Goal: Information Seeking & Learning: Learn about a topic

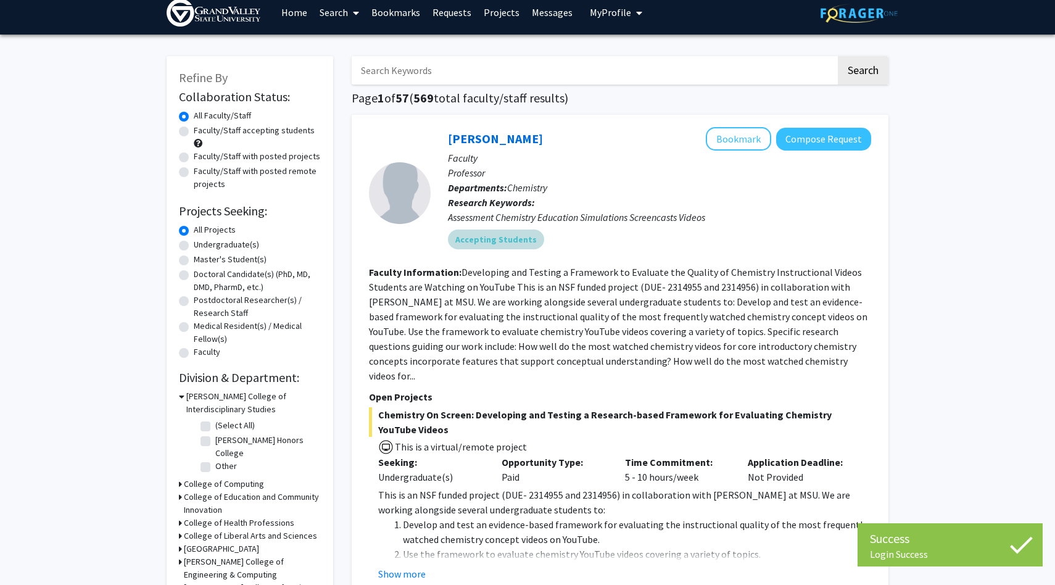
scroll to position [17, 0]
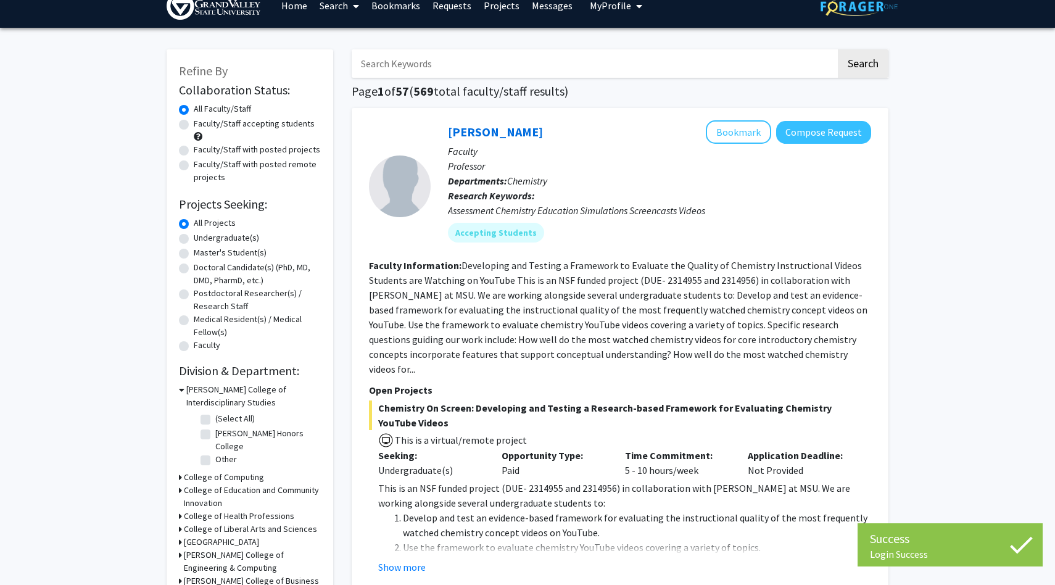
click at [194, 237] on label "Undergraduate(s)" at bounding box center [226, 237] width 65 height 13
click at [194, 237] on input "Undergraduate(s)" at bounding box center [198, 235] width 8 height 8
radio input "true"
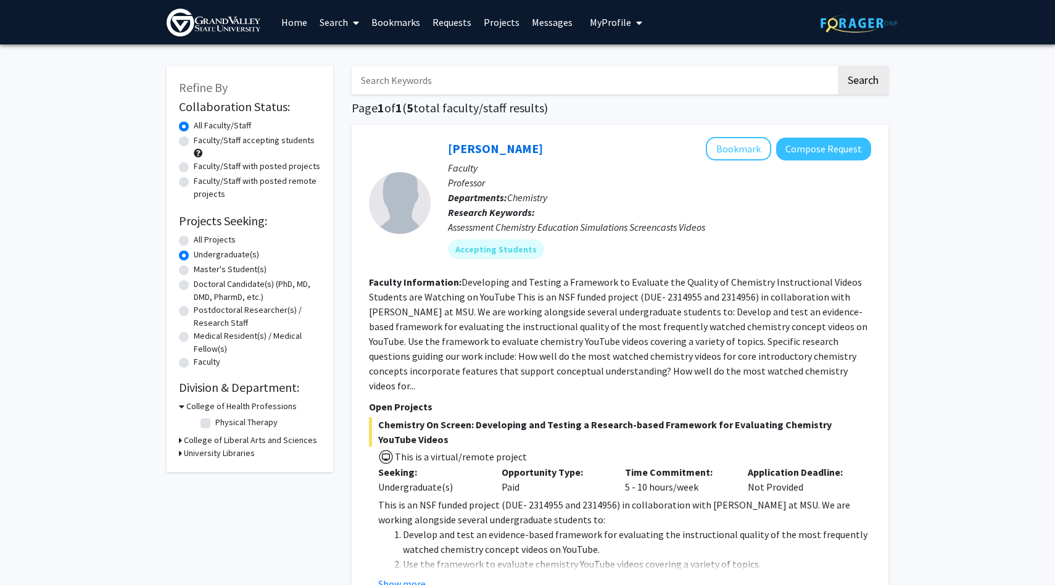
click at [177, 453] on div "Refine By Collaboration Status: Collaboration Status All Faculty/Staff Collabor…" at bounding box center [250, 269] width 167 height 406
click at [179, 440] on icon at bounding box center [180, 440] width 3 height 13
click at [180, 517] on icon at bounding box center [180, 518] width 3 height 13
click at [252, 149] on div "Faculty/Staff accepting students" at bounding box center [250, 147] width 142 height 26
click at [211, 139] on label "Faculty/Staff accepting students" at bounding box center [254, 140] width 121 height 13
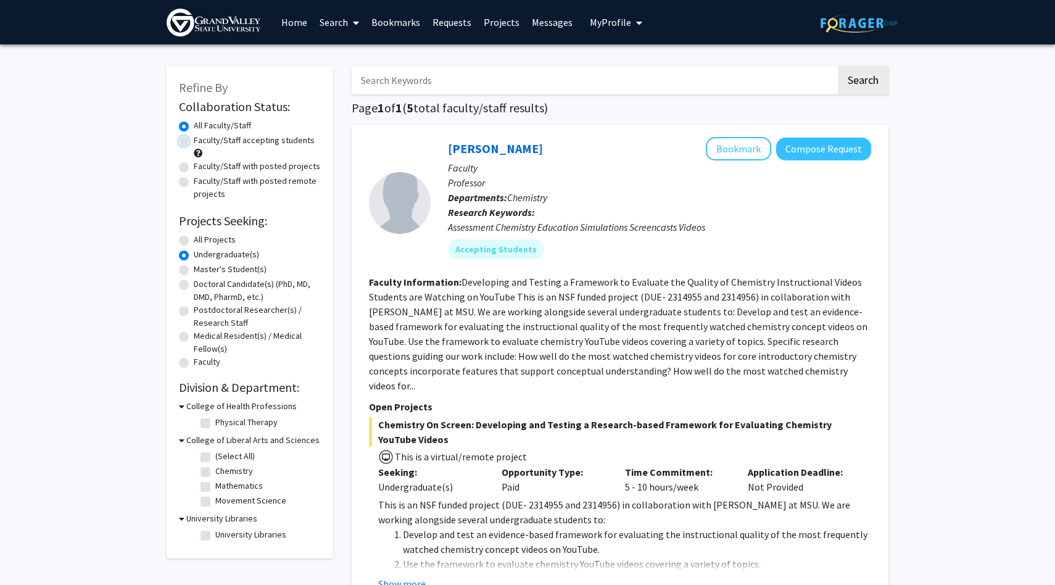
click at [202, 139] on input "Faculty/Staff accepting students" at bounding box center [198, 138] width 8 height 8
radio input "true"
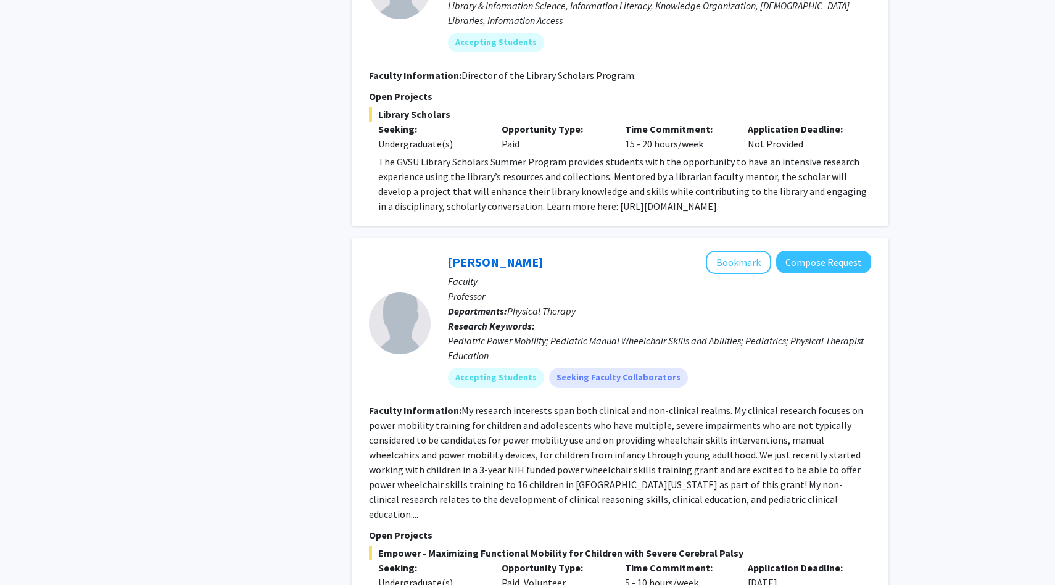
scroll to position [1940, 0]
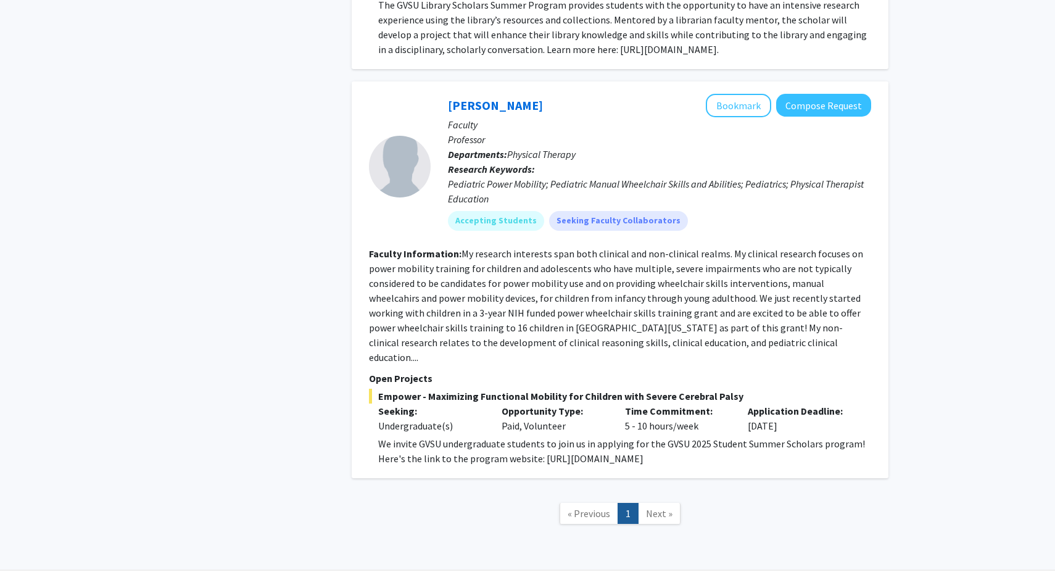
click at [647, 507] on span "Next »" at bounding box center [659, 513] width 27 height 12
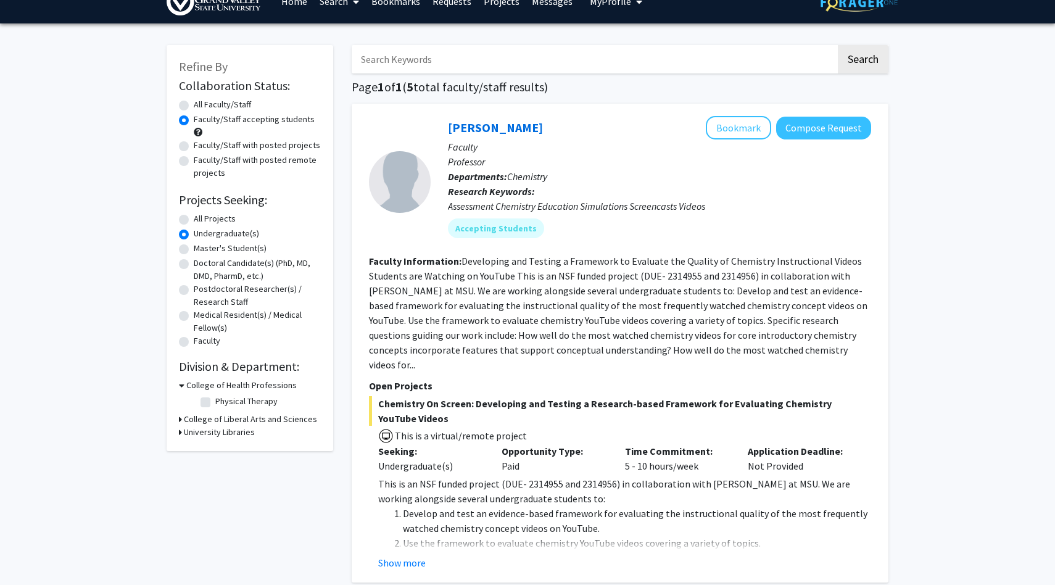
scroll to position [19, 0]
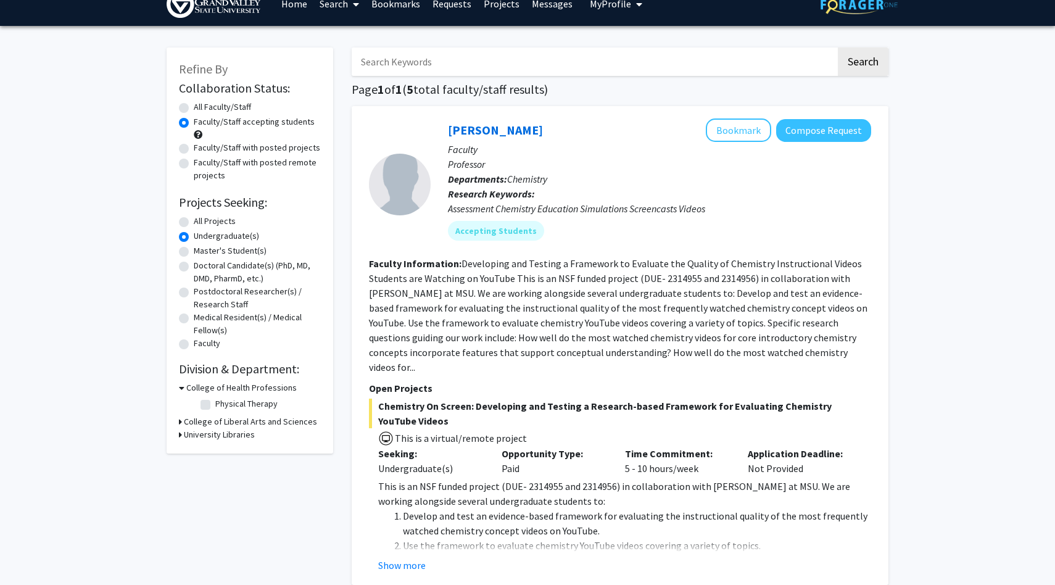
click at [194, 234] on label "Undergraduate(s)" at bounding box center [226, 235] width 65 height 13
click at [194, 234] on input "Undergraduate(s)" at bounding box center [198, 233] width 8 height 8
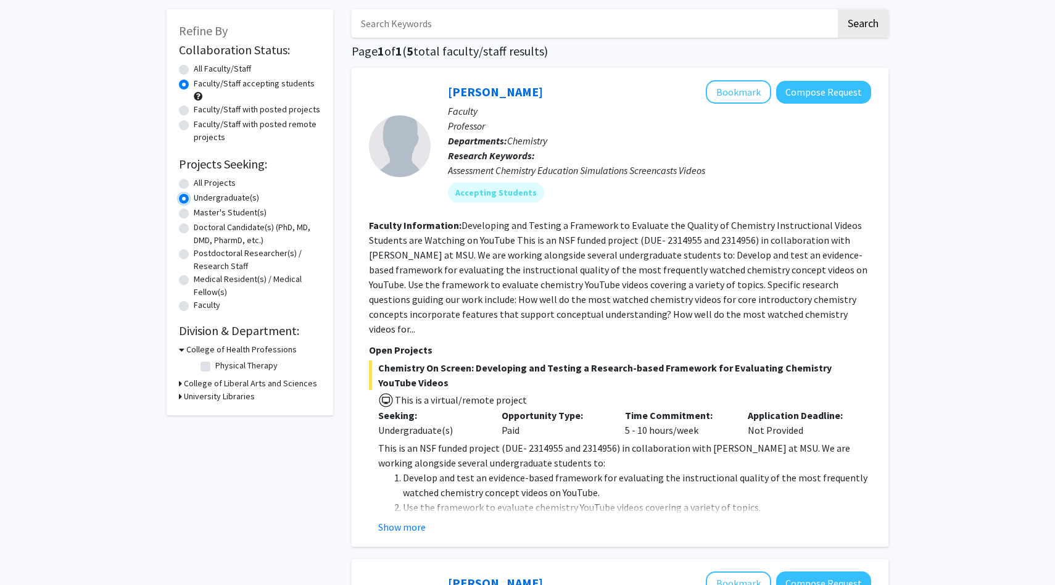
scroll to position [67, 0]
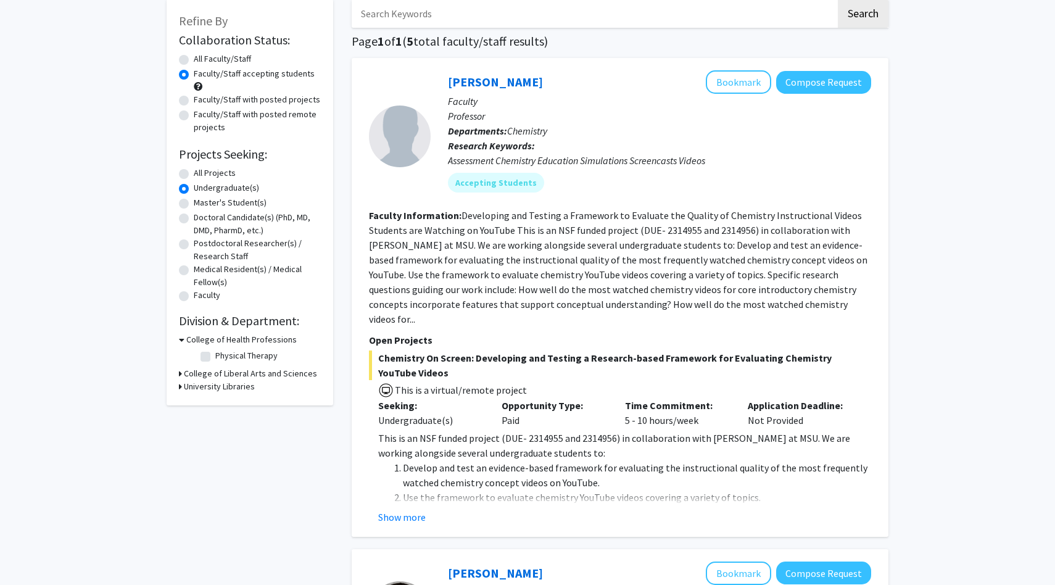
click at [186, 339] on h3 "College of Health Professions" at bounding box center [241, 339] width 110 height 13
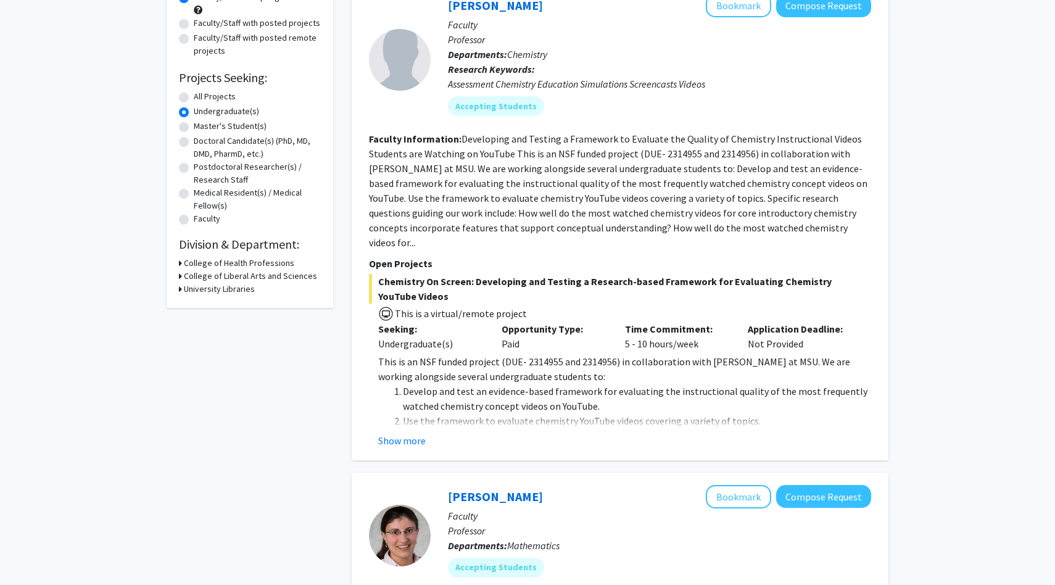
scroll to position [144, 0]
click at [409, 432] on button "Show more" at bounding box center [401, 439] width 47 height 15
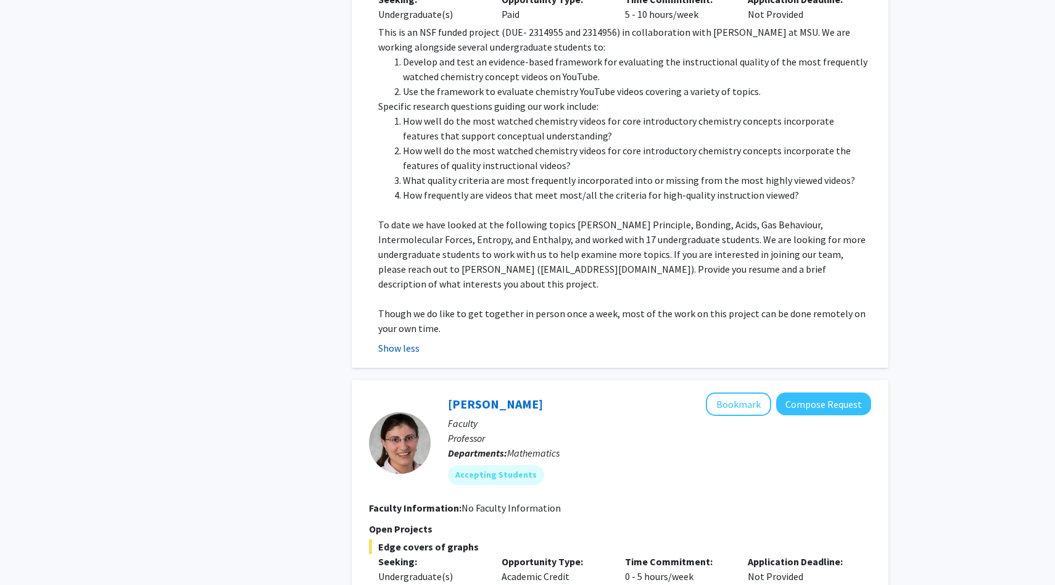
scroll to position [766, 0]
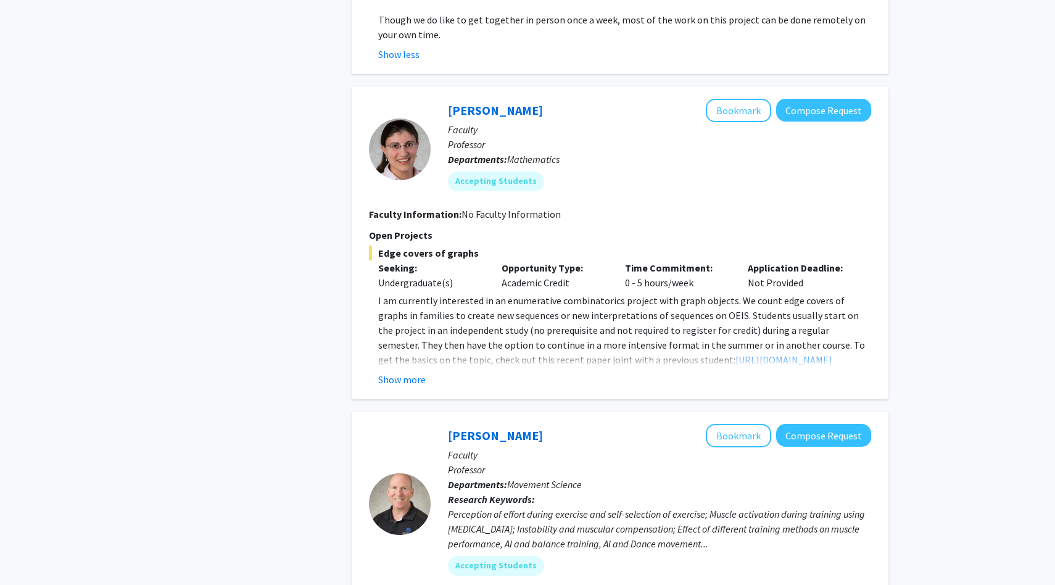
click at [391, 360] on div "[PERSON_NAME] Bookmark Compose Request Faculty Professor Departments: Mathemati…" at bounding box center [620, 242] width 537 height 313
click at [397, 372] on button "Show more" at bounding box center [401, 379] width 47 height 15
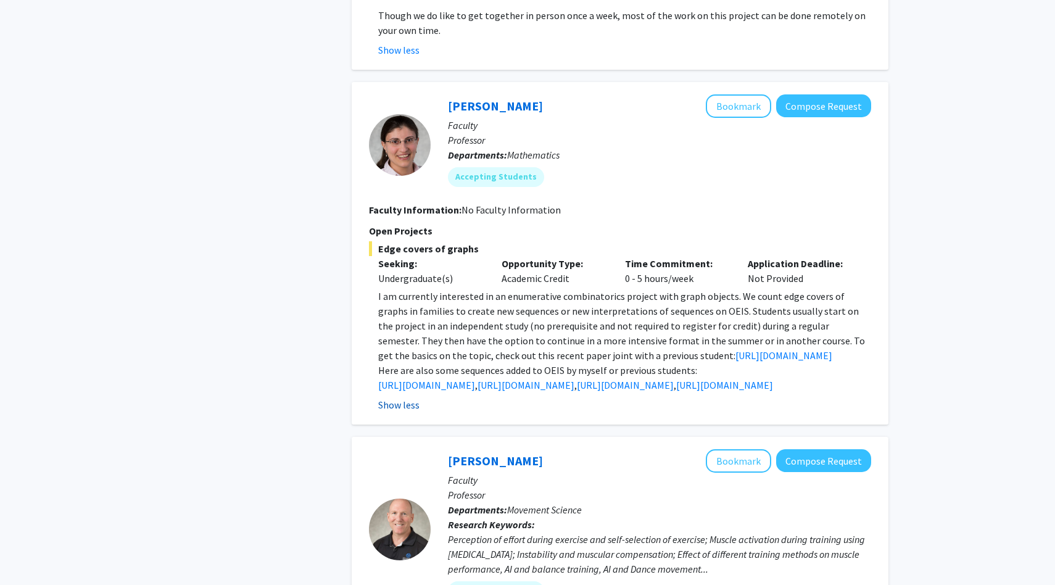
scroll to position [773, 0]
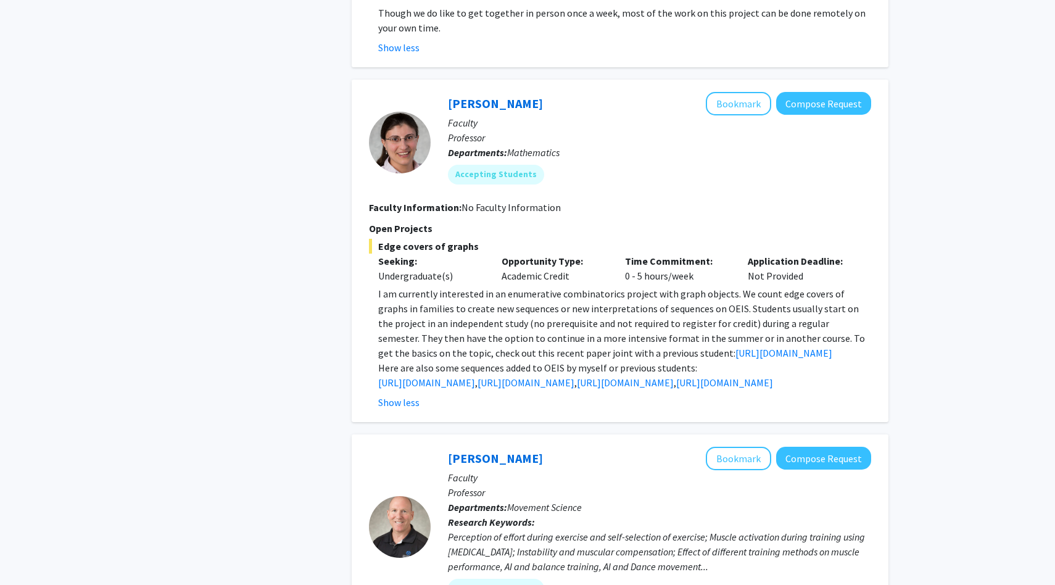
click at [454, 325] on p "I am currently interested in an enumerative combinatorics project with graph ob…" at bounding box center [624, 323] width 493 height 74
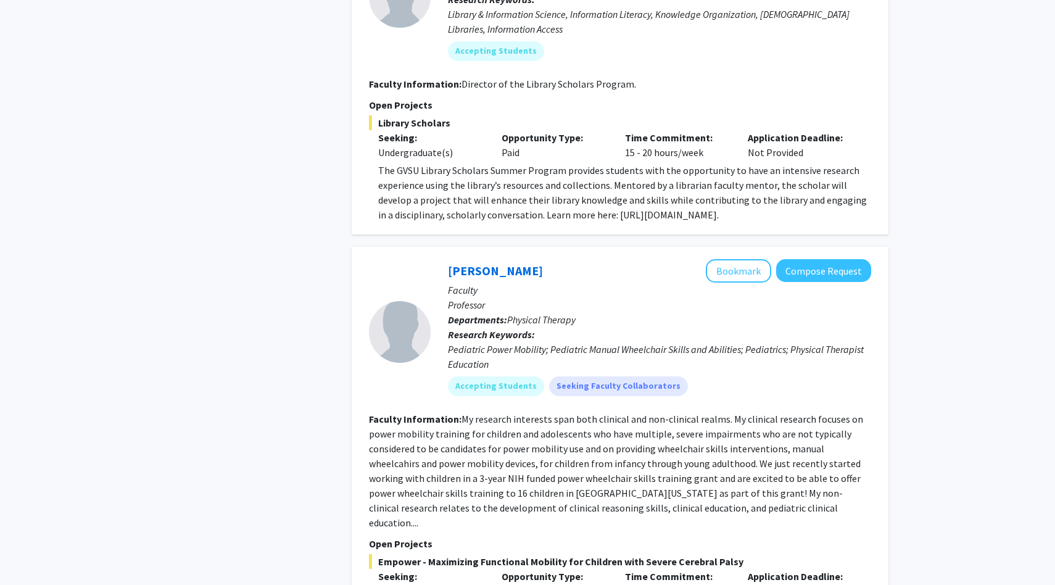
scroll to position [2191, 0]
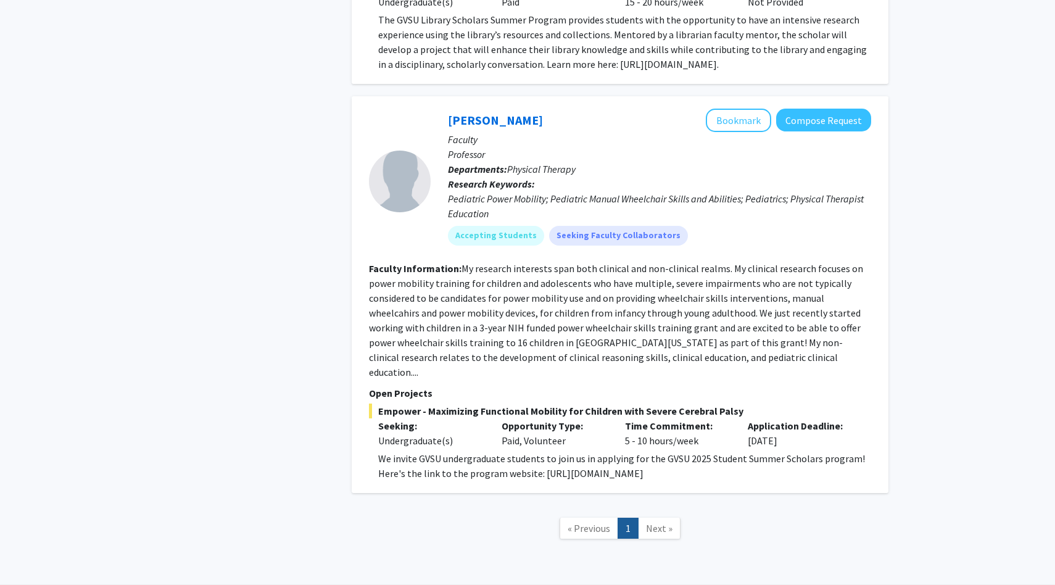
click at [646, 522] on span "Next »" at bounding box center [659, 528] width 27 height 12
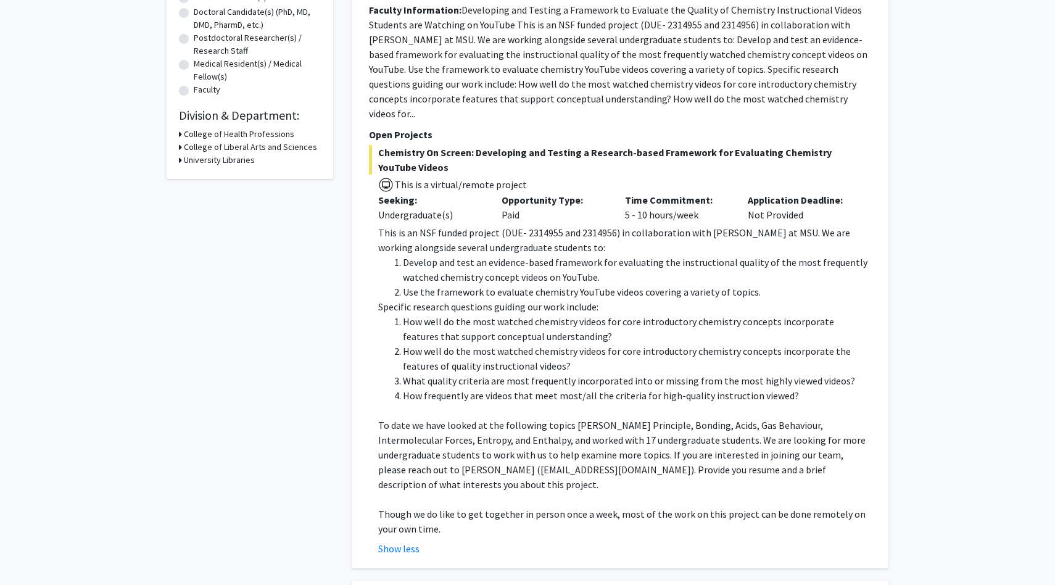
scroll to position [0, 0]
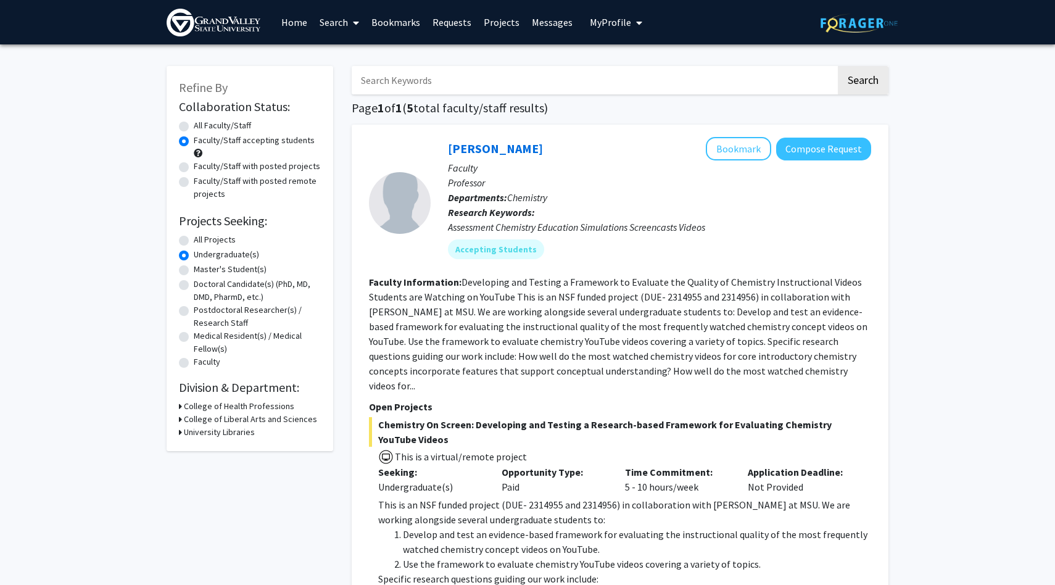
click at [498, 23] on link "Projects" at bounding box center [501, 22] width 48 height 43
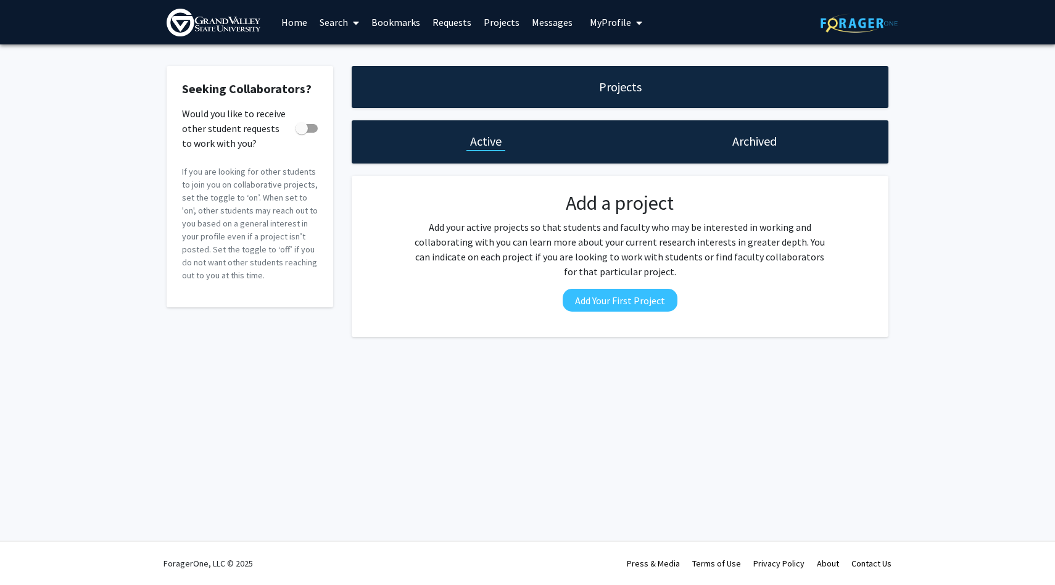
click at [339, 21] on link "Search" at bounding box center [339, 22] width 52 height 43
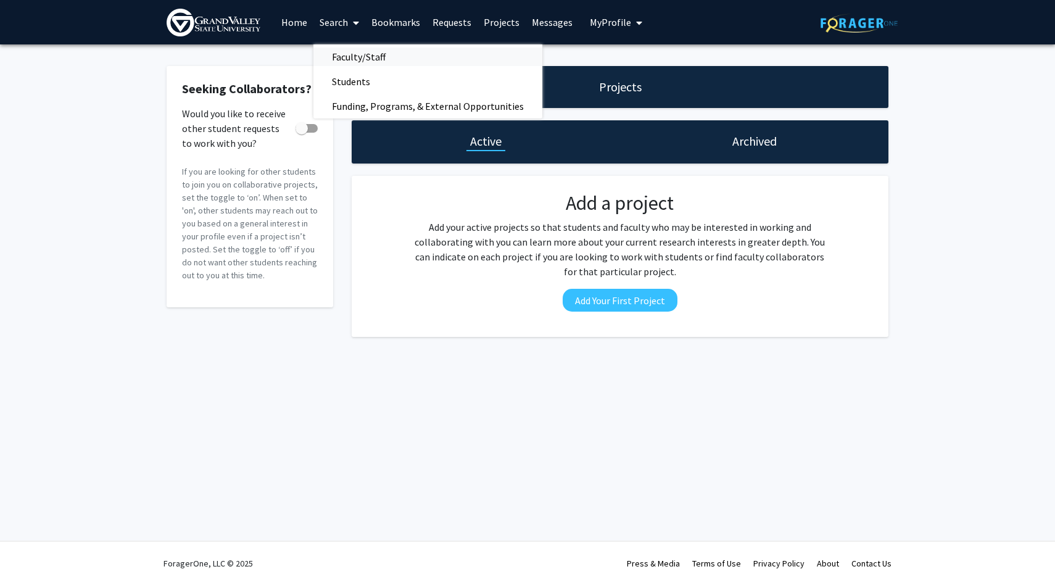
click at [362, 57] on span "Faculty/Staff" at bounding box center [358, 56] width 91 height 25
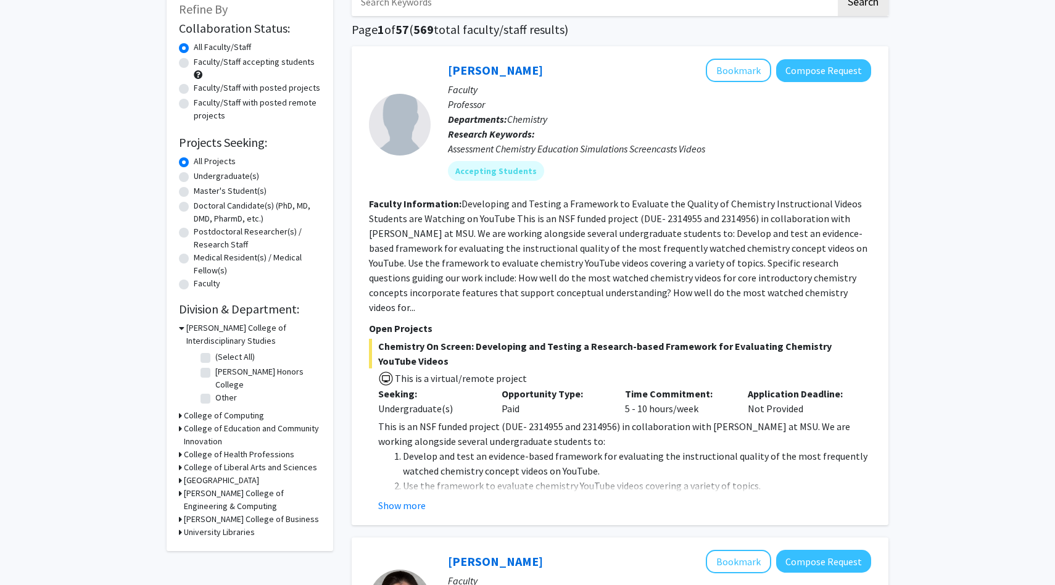
scroll to position [87, 0]
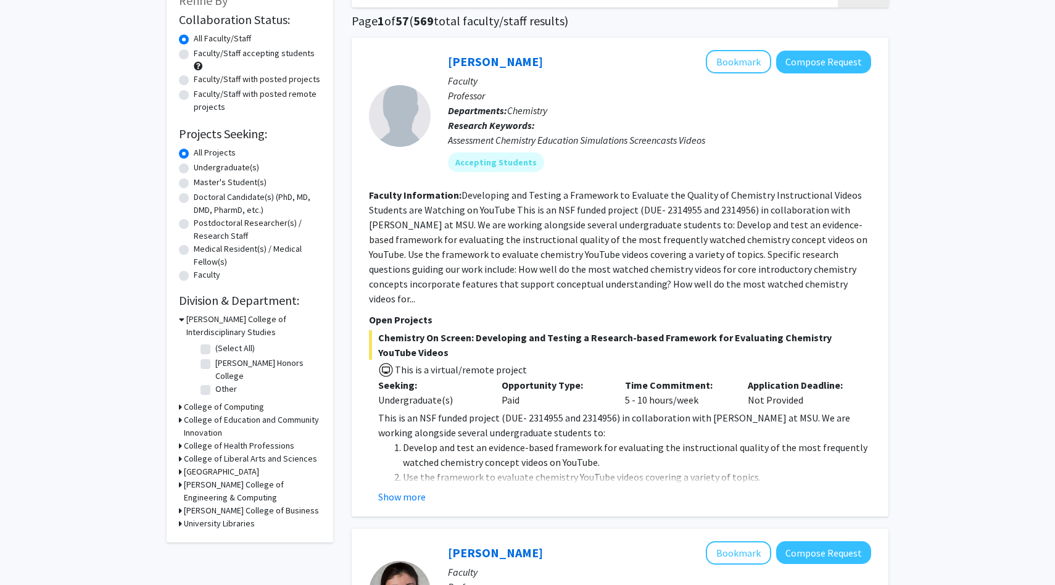
click at [283, 510] on h3 "[PERSON_NAME] College of Business" at bounding box center [251, 510] width 135 height 13
click at [212, 533] on fg-checkbox "(Select All) (Select All)" at bounding box center [258, 540] width 117 height 15
click at [215, 533] on label "(Select All)" at bounding box center [234, 539] width 39 height 13
click at [215, 533] on input "(Select All)" at bounding box center [219, 537] width 8 height 8
checkbox input "true"
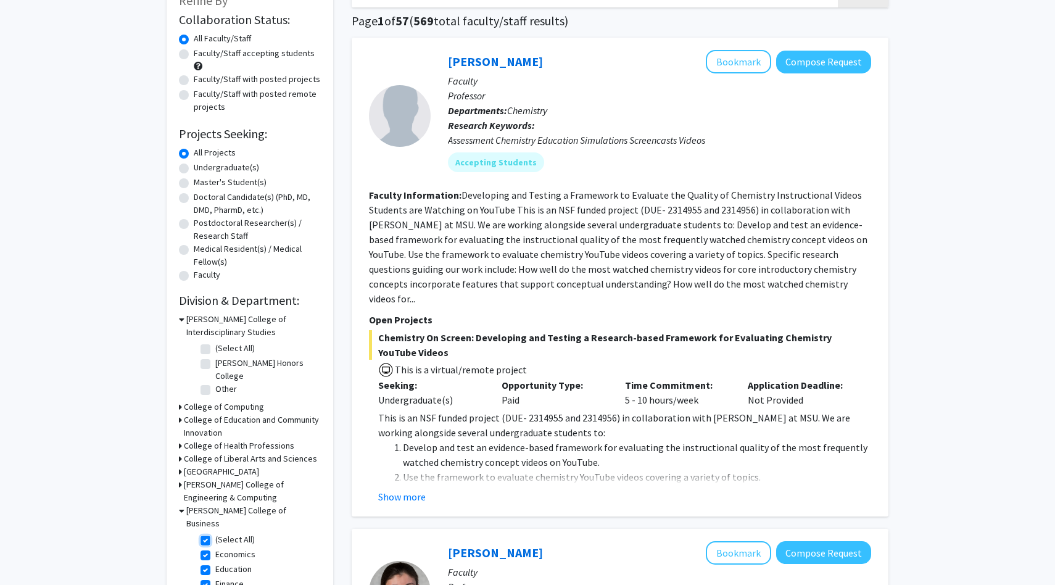
checkbox input "true"
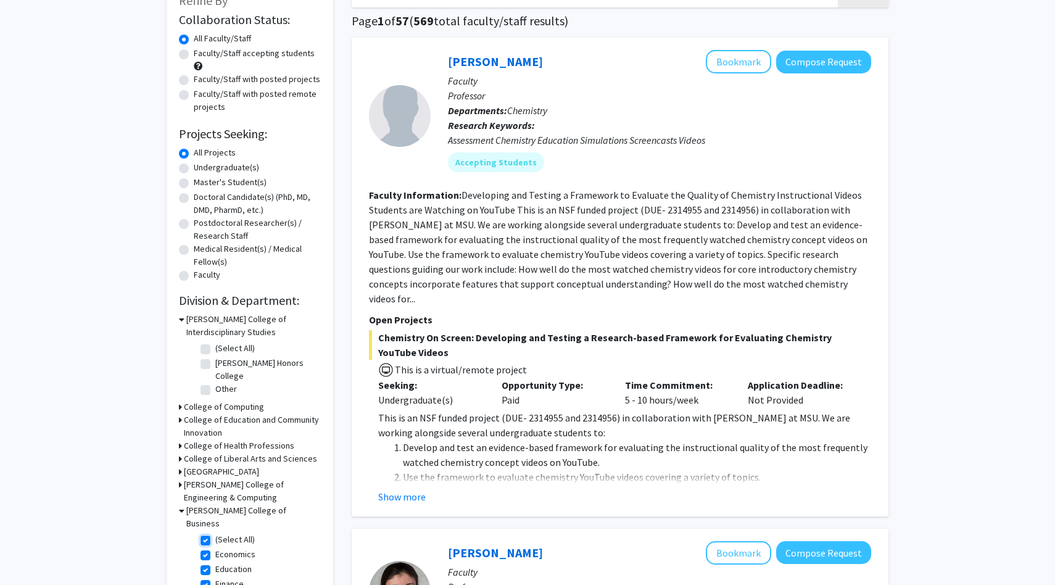
checkbox input "true"
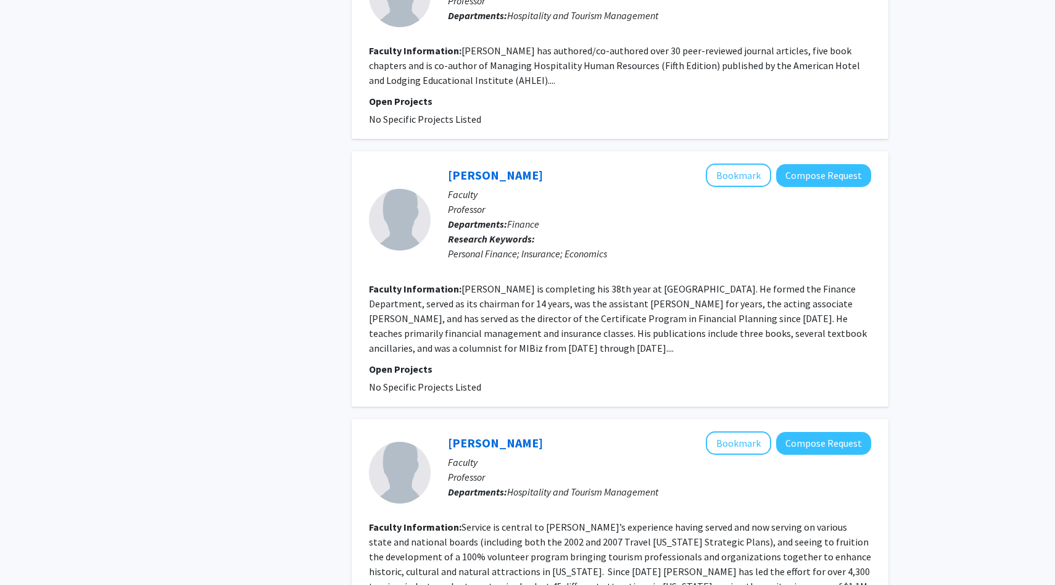
scroll to position [2197, 0]
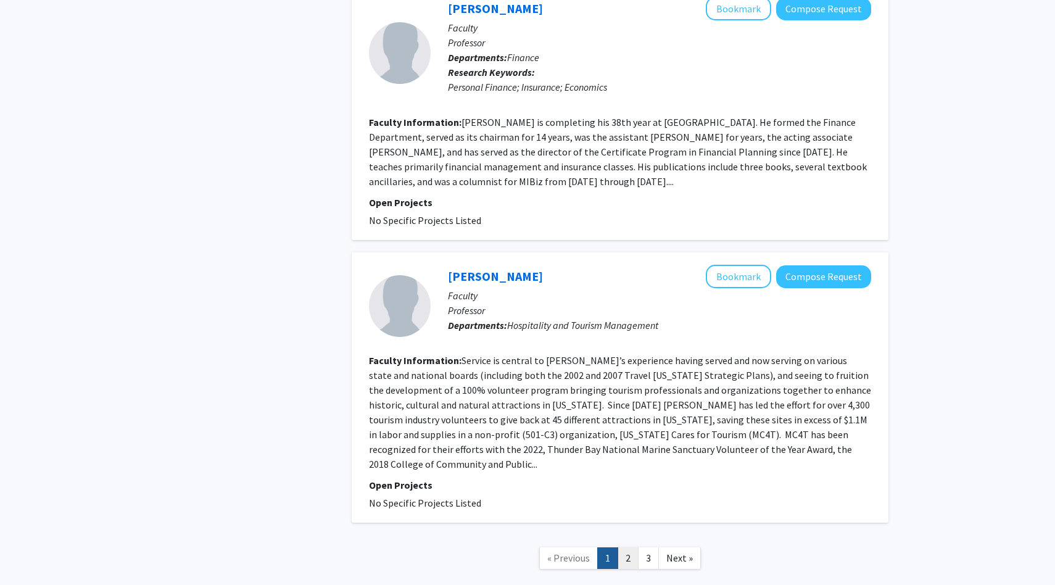
click at [627, 547] on link "2" at bounding box center [627, 558] width 21 height 22
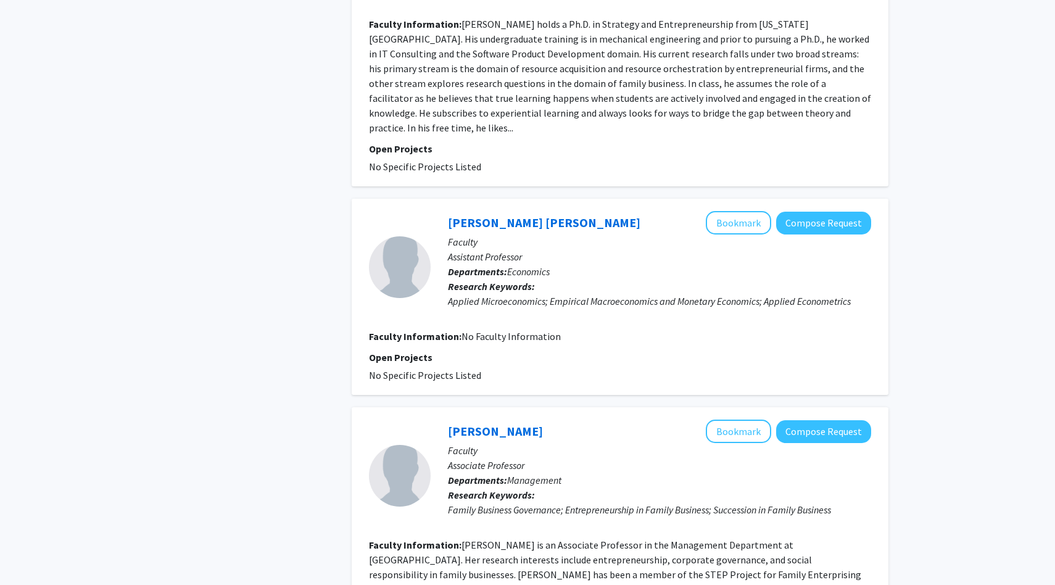
scroll to position [2281, 0]
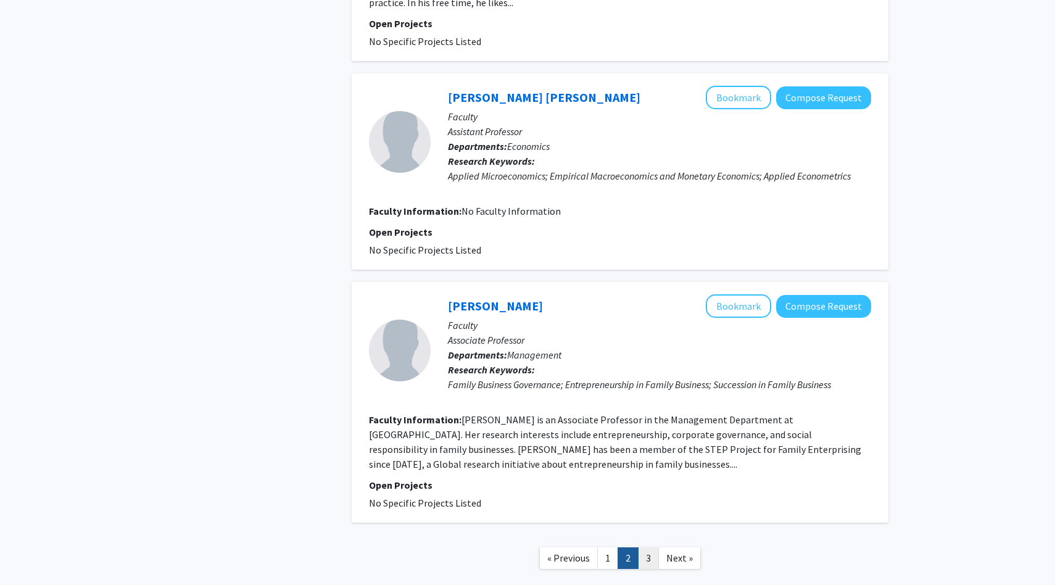
click at [648, 547] on link "3" at bounding box center [648, 558] width 21 height 22
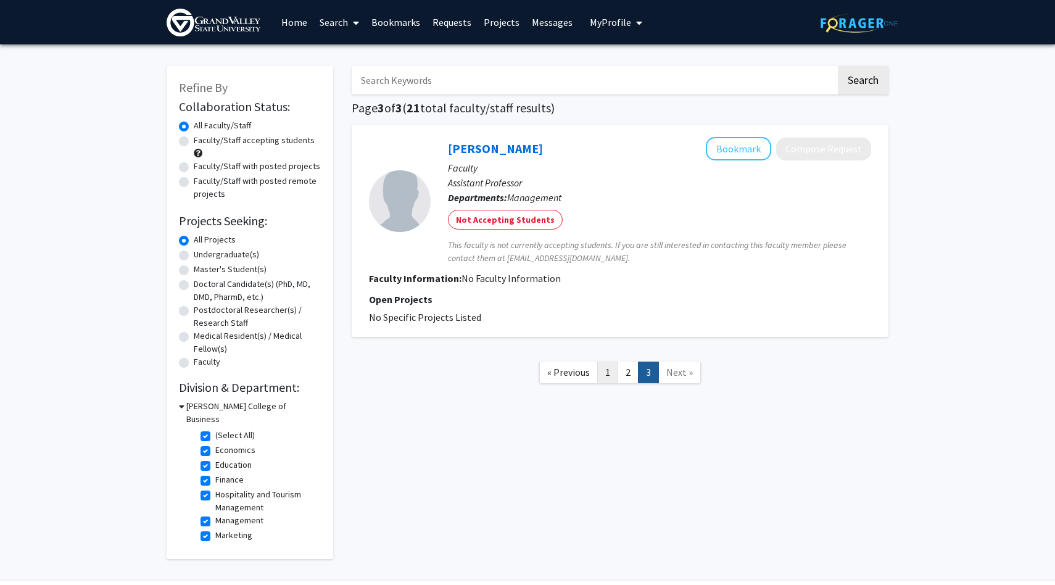
click at [604, 378] on link "1" at bounding box center [607, 372] width 21 height 22
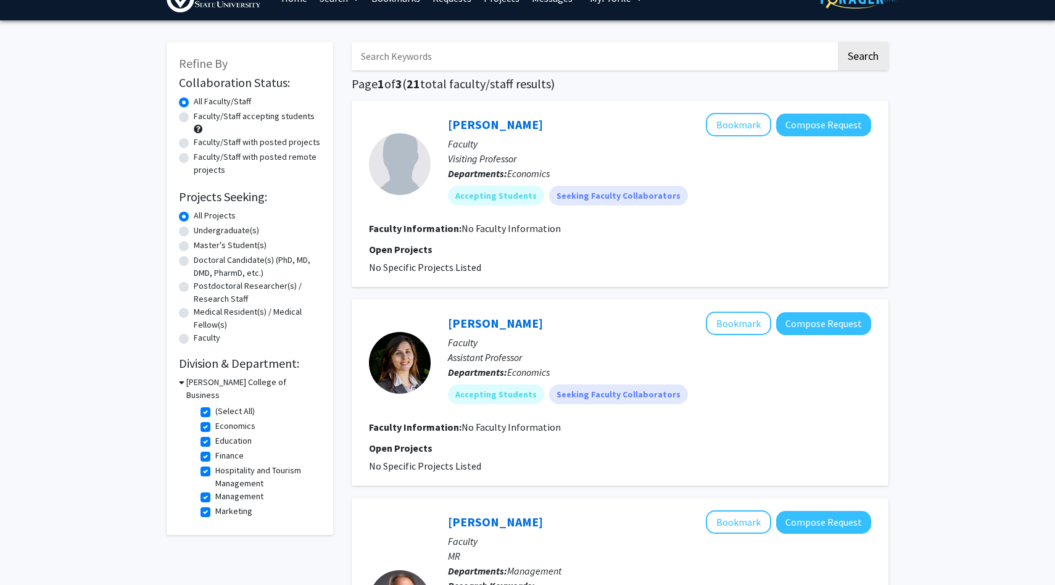
scroll to position [29, 0]
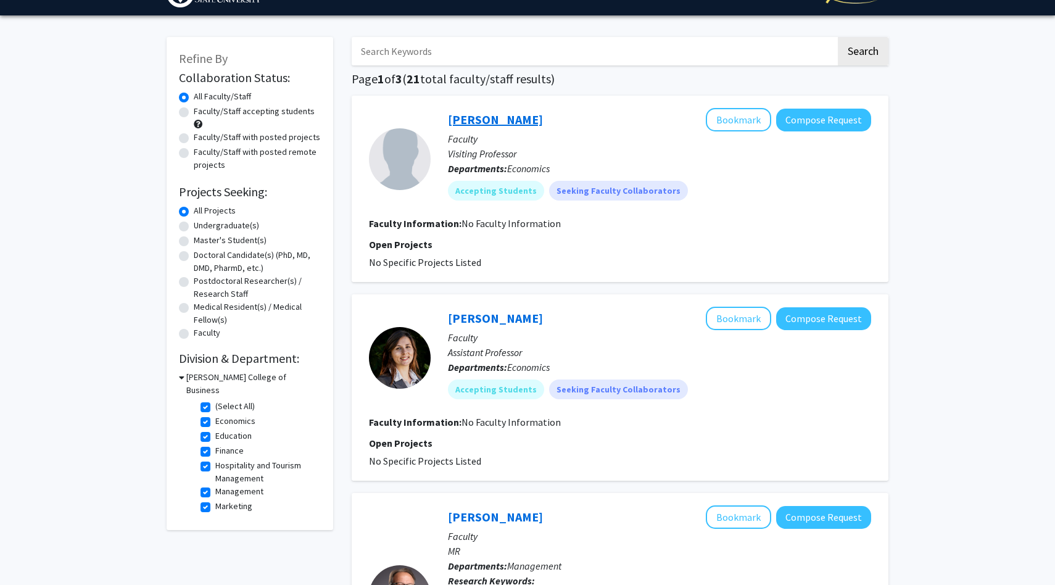
click at [493, 118] on link "[PERSON_NAME]" at bounding box center [495, 119] width 95 height 15
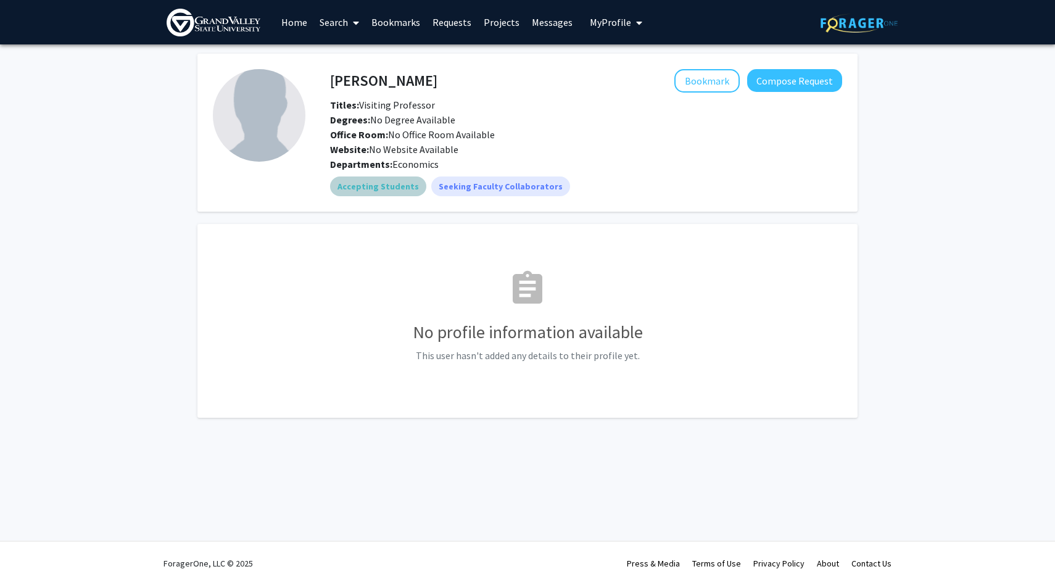
click at [370, 183] on mat-chip "Accepting Students" at bounding box center [378, 186] width 96 height 20
click at [469, 176] on mat-chip "Seeking Faculty Collaborators" at bounding box center [500, 186] width 139 height 20
click at [466, 93] on div "[PERSON_NAME] Bookmark Compose Request Titles: Visiting Professor Degrees: No D…" at bounding box center [586, 113] width 530 height 88
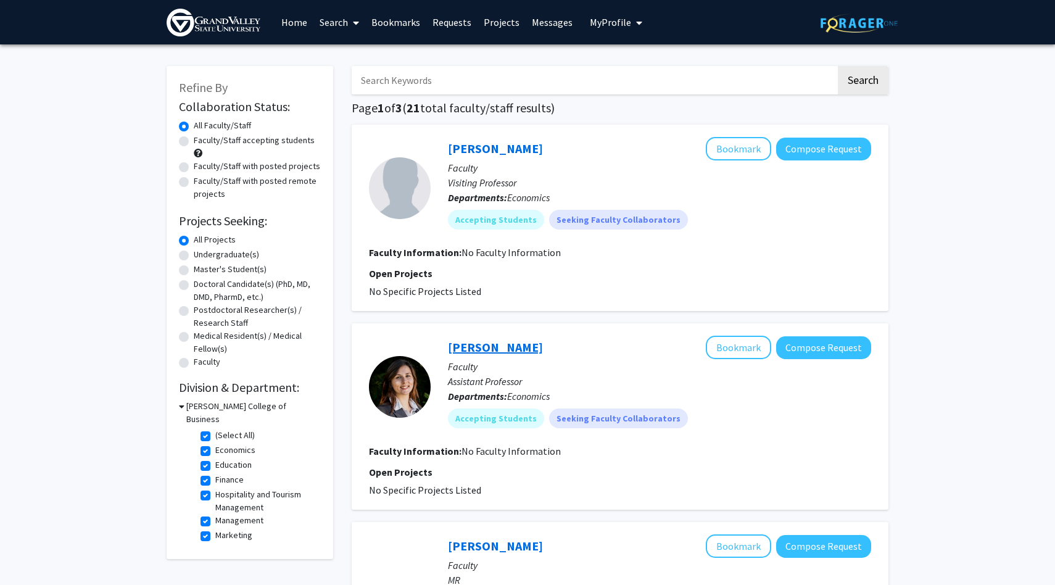
click at [511, 354] on link "[PERSON_NAME]" at bounding box center [495, 346] width 95 height 15
